Goal: Submit feedback/report problem

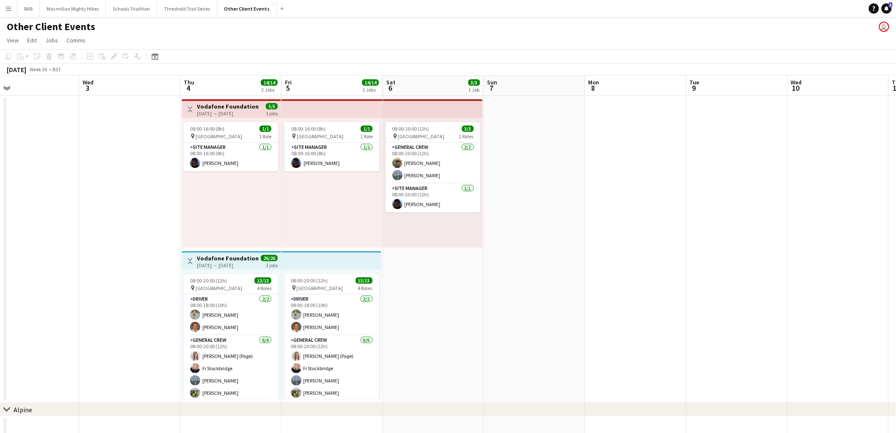
scroll to position [0, 247]
